Goal: Use online tool/utility: Use online tool/utility

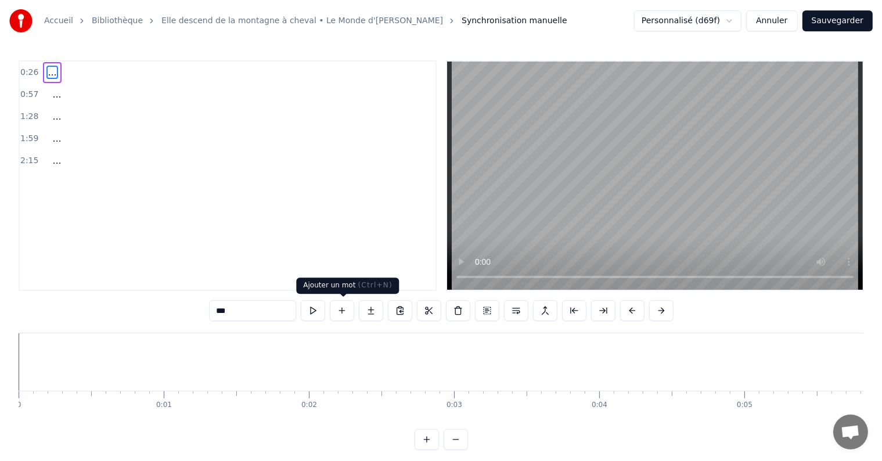
click at [339, 317] on button at bounding box center [342, 310] width 24 height 21
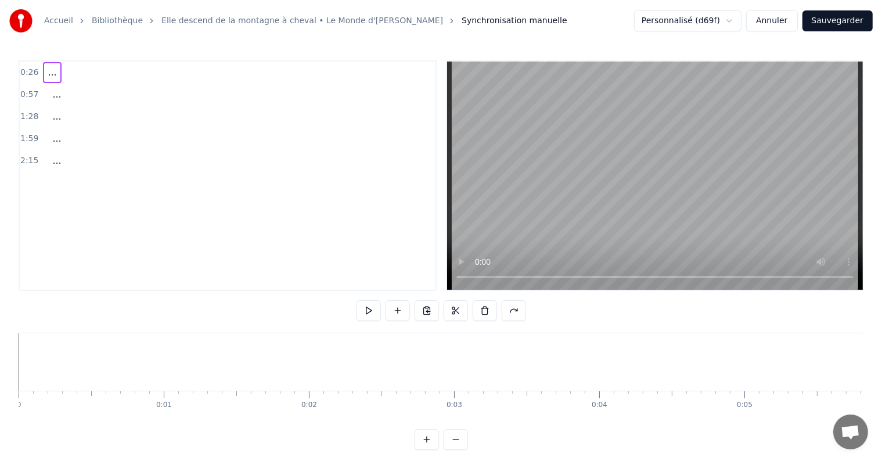
click at [37, 67] on div "0:26 ..." at bounding box center [228, 73] width 416 height 22
click at [438, 313] on button at bounding box center [441, 310] width 24 height 21
click at [49, 74] on span "<>" at bounding box center [55, 72] width 18 height 13
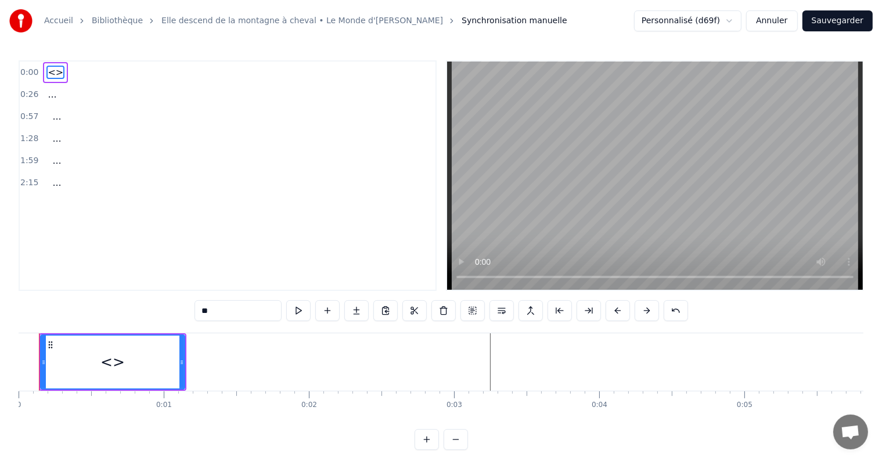
click at [49, 74] on span "<>" at bounding box center [55, 72] width 18 height 13
click at [109, 344] on div "<>" at bounding box center [112, 362] width 143 height 53
click at [132, 371] on div "<>" at bounding box center [112, 362] width 143 height 53
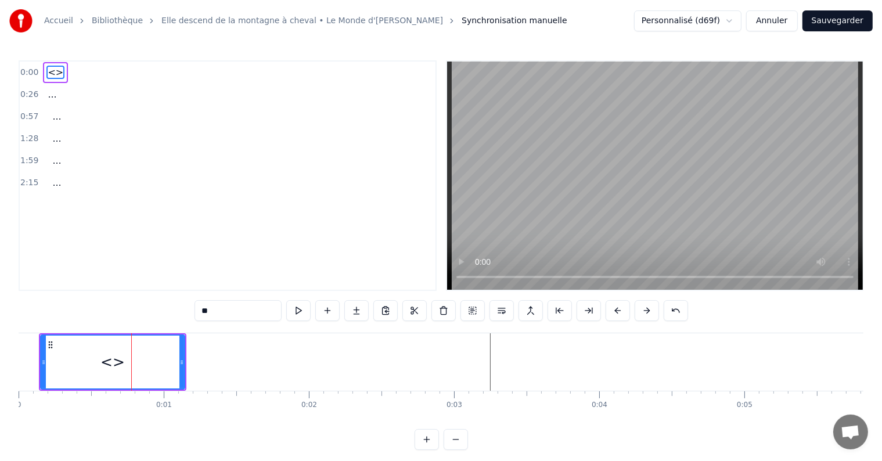
drag, startPoint x: 221, startPoint y: 311, endPoint x: 209, endPoint y: 309, distance: 11.8
click at [209, 309] on input "**" at bounding box center [238, 310] width 87 height 21
type input "*"
paste input "**********"
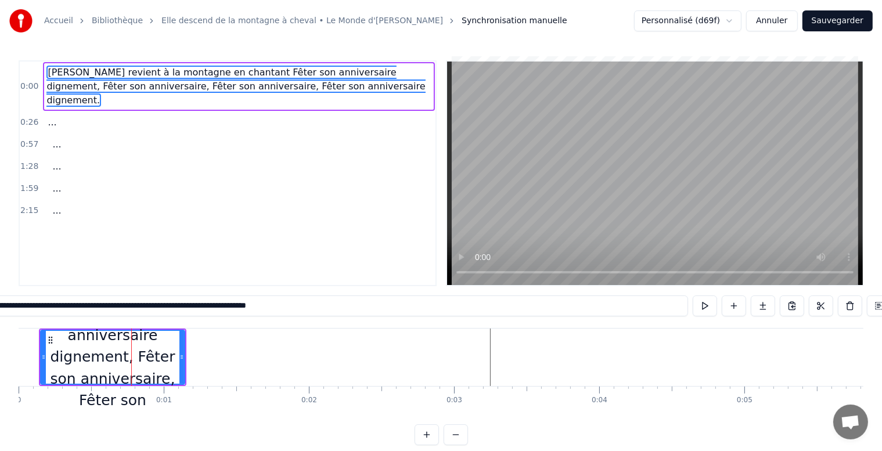
type input "**********"
click at [298, 156] on div "1:28 ..." at bounding box center [228, 167] width 416 height 22
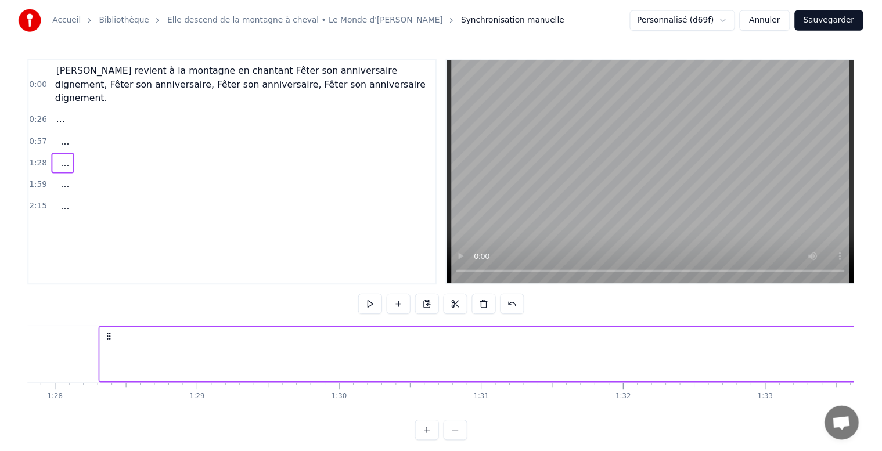
scroll to position [0, 12762]
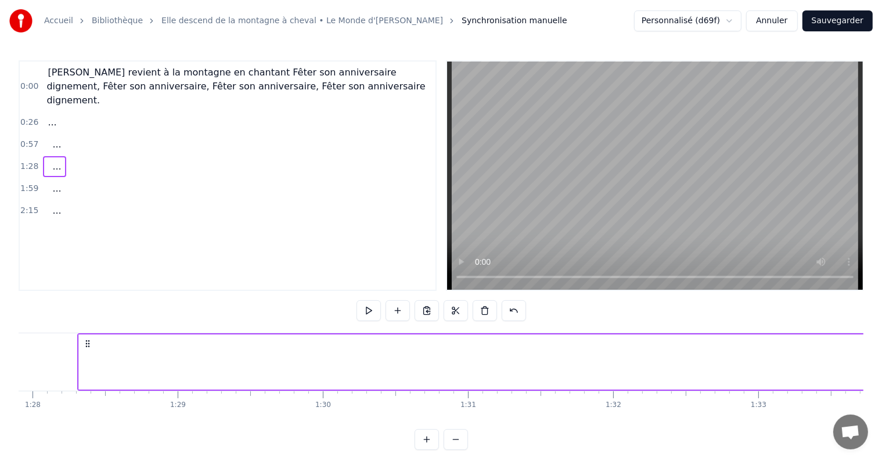
click at [80, 76] on span "[PERSON_NAME] revient à la montagne en chantant Fêter son anniversaire dignemen…" at bounding box center [235, 86] width 379 height 41
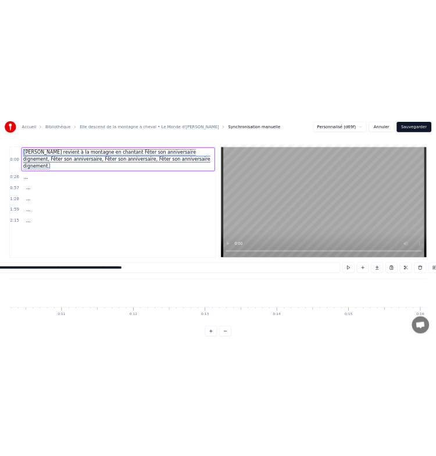
scroll to position [0, 0]
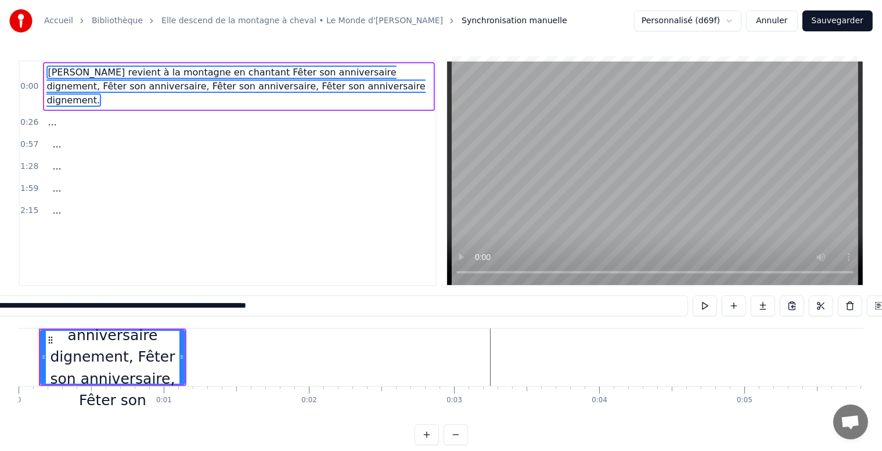
type input "**********"
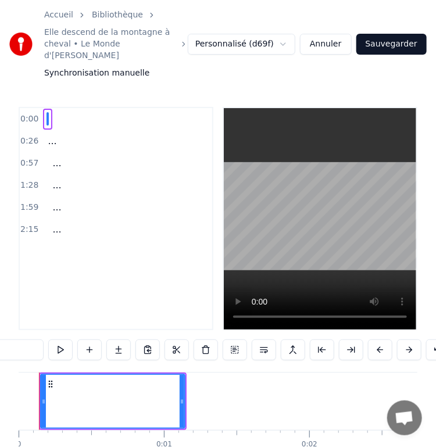
click at [117, 403] on div at bounding box center [112, 401] width 143 height 53
click at [9, 342] on input "text" at bounding box center [-1, 349] width 87 height 21
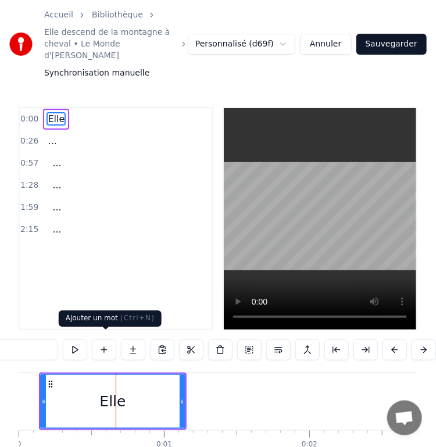
type input "****"
click at [107, 343] on button at bounding box center [104, 349] width 24 height 21
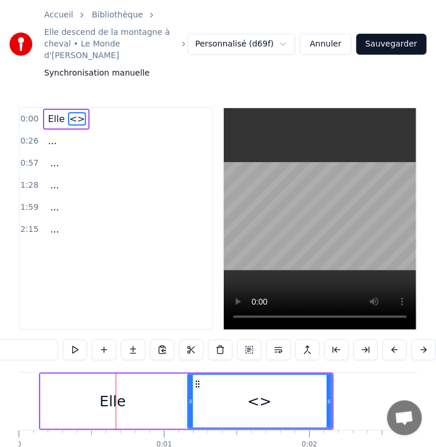
click at [74, 112] on span "<>" at bounding box center [77, 118] width 18 height 13
click at [69, 112] on span "<>" at bounding box center [77, 118] width 18 height 13
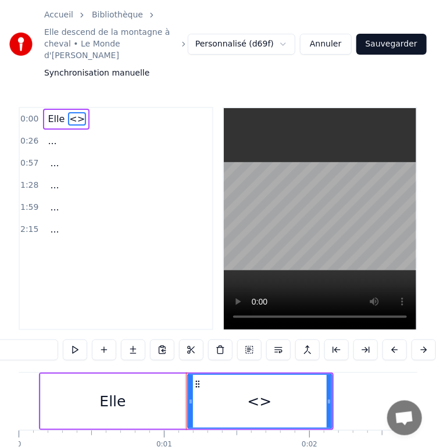
click at [70, 112] on span "<>" at bounding box center [77, 118] width 18 height 13
click at [64, 115] on div "Elle <>" at bounding box center [66, 119] width 46 height 21
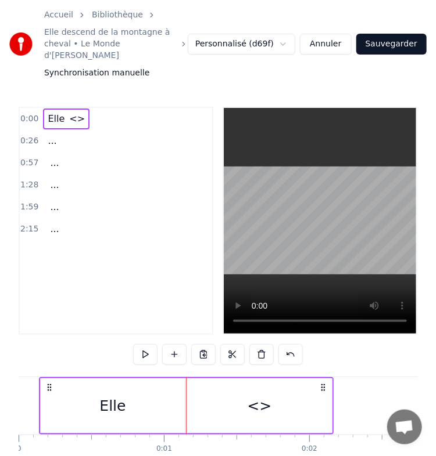
click at [64, 115] on div "Elle <>" at bounding box center [66, 119] width 46 height 21
